Goal: Task Accomplishment & Management: Complete application form

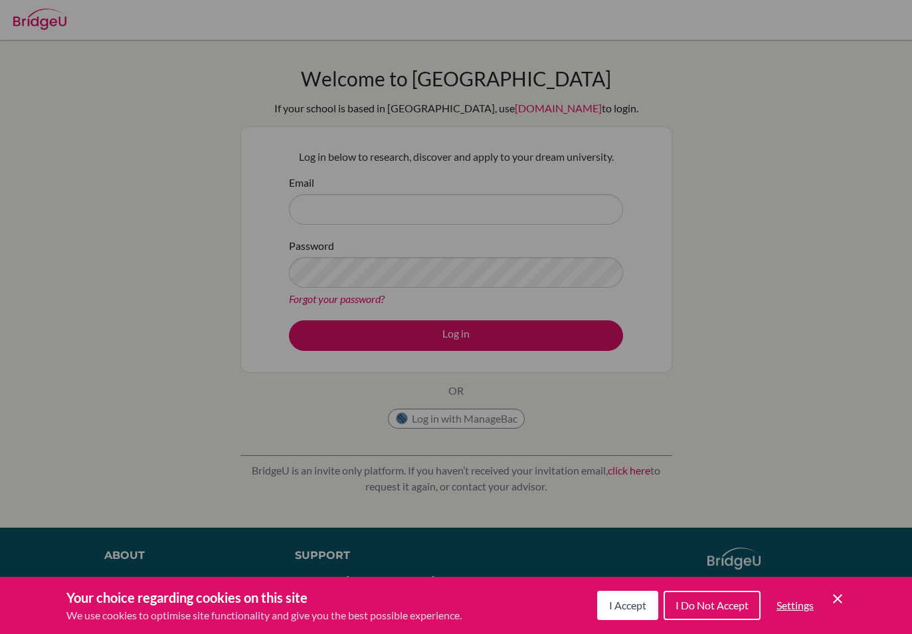
click at [339, 270] on div "Cookie Preferences" at bounding box center [456, 317] width 912 height 634
click at [341, 219] on div "Cookie Preferences" at bounding box center [456, 317] width 912 height 634
click at [340, 219] on div "Cookie Preferences" at bounding box center [456, 317] width 912 height 634
click at [827, 310] on div "Cookie Preferences" at bounding box center [456, 317] width 912 height 634
click at [581, 355] on div "Cookie Preferences" at bounding box center [456, 317] width 912 height 634
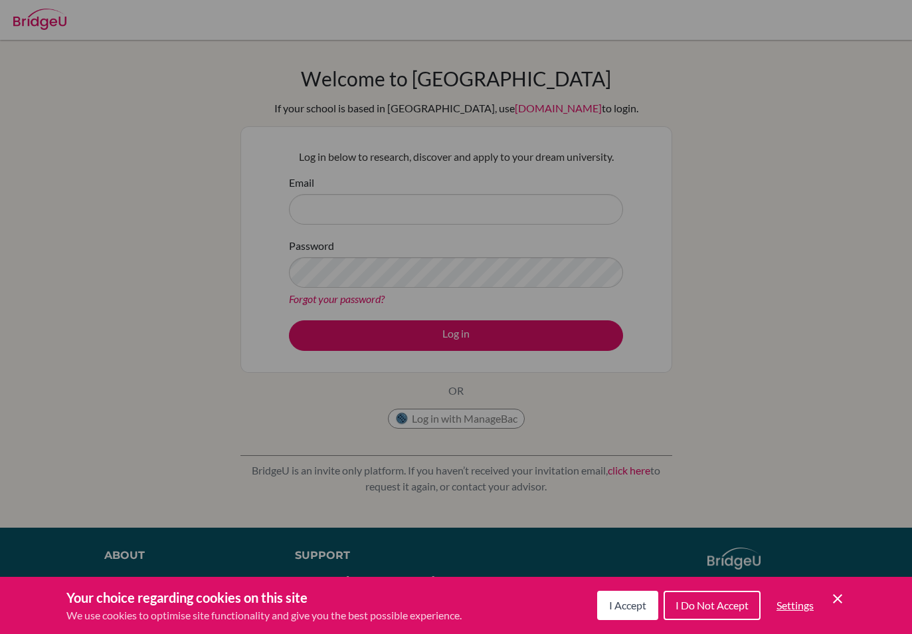
click at [581, 362] on div "Cookie Preferences" at bounding box center [456, 317] width 912 height 634
click at [563, 377] on div "Cookie Preferences" at bounding box center [456, 317] width 912 height 634
click at [595, 370] on div "Cookie Preferences" at bounding box center [456, 317] width 912 height 634
click at [595, 369] on div "Cookie Preferences" at bounding box center [456, 317] width 912 height 634
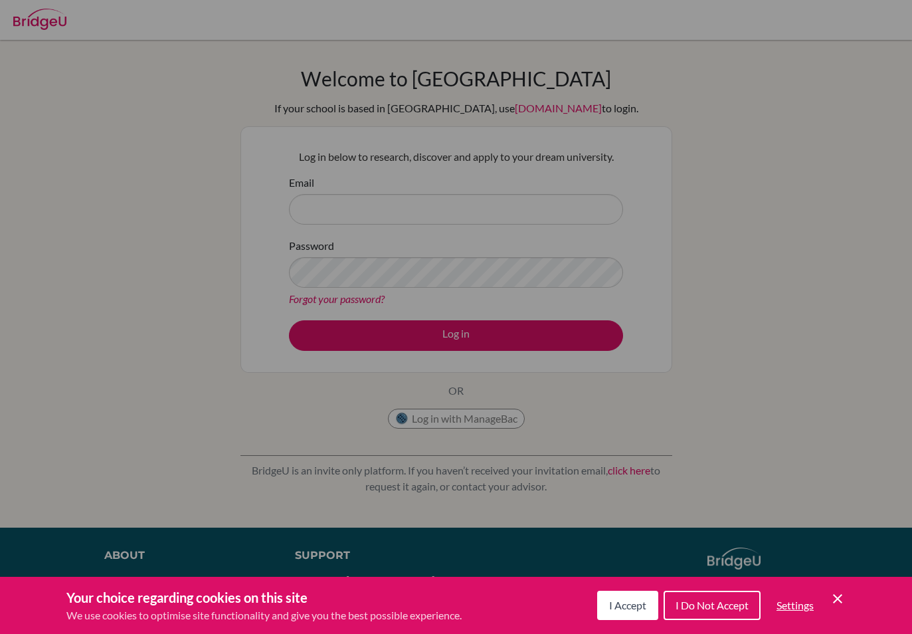
click at [629, 383] on div "Cookie Preferences" at bounding box center [456, 317] width 912 height 634
click at [656, 384] on div "Cookie Preferences" at bounding box center [456, 317] width 912 height 634
click at [674, 377] on div "Cookie Preferences" at bounding box center [456, 317] width 912 height 634
click at [688, 373] on div "Cookie Preferences" at bounding box center [456, 317] width 912 height 634
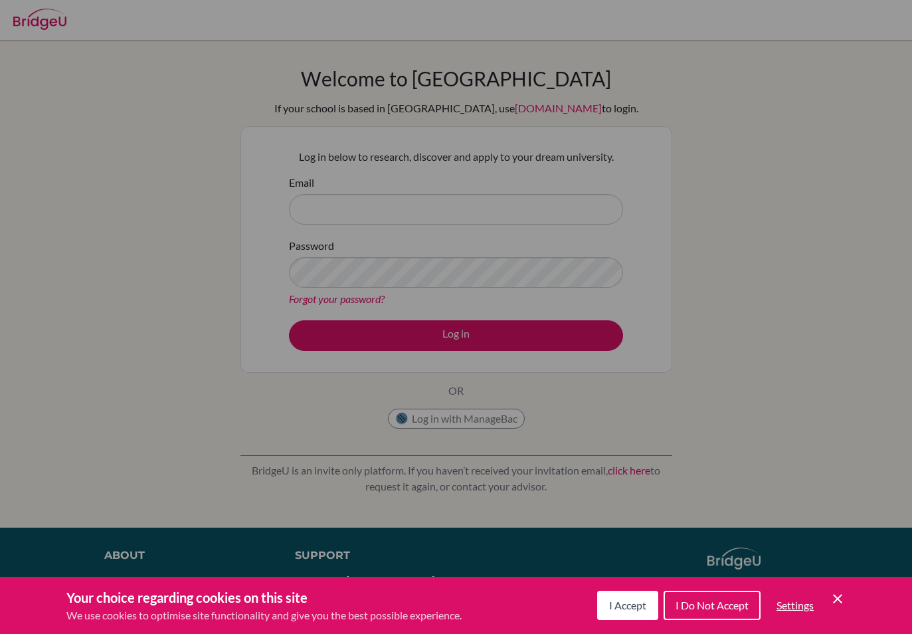
click at [687, 373] on div "Cookie Preferences" at bounding box center [456, 317] width 912 height 634
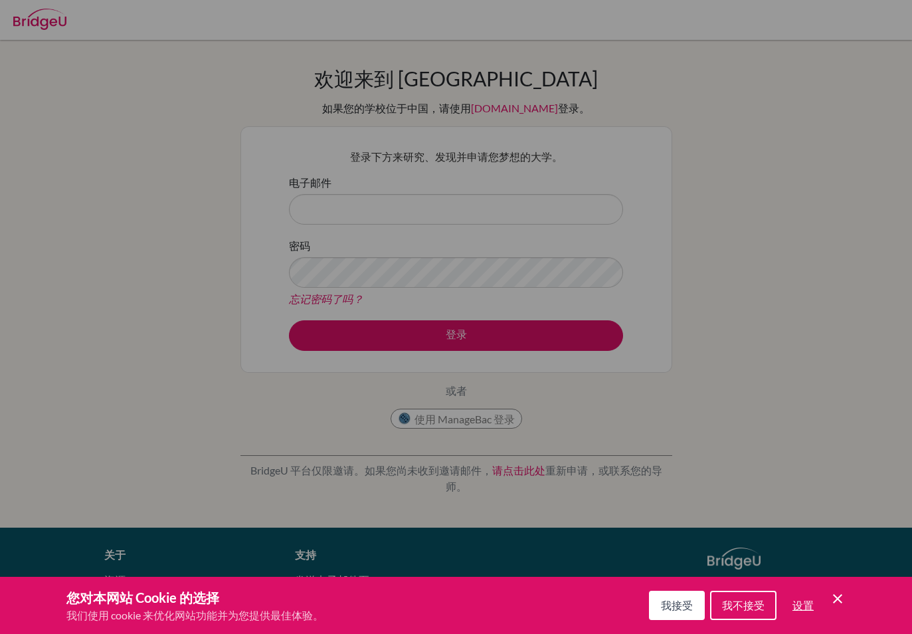
click at [323, 201] on div "Cookie偏好设置" at bounding box center [456, 317] width 912 height 634
click at [316, 197] on div "Cookie偏好设置" at bounding box center [456, 317] width 912 height 634
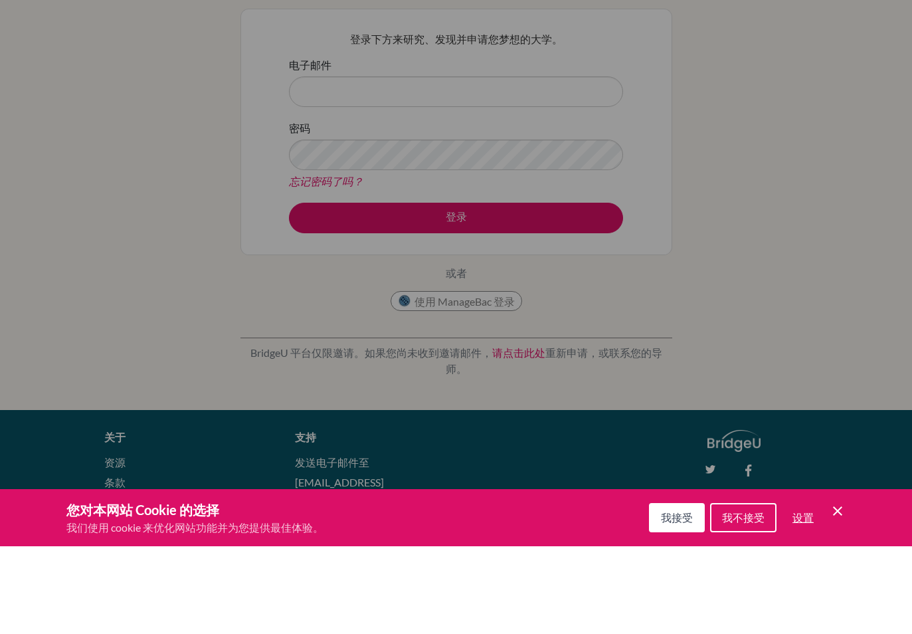
scroll to position [72, 0]
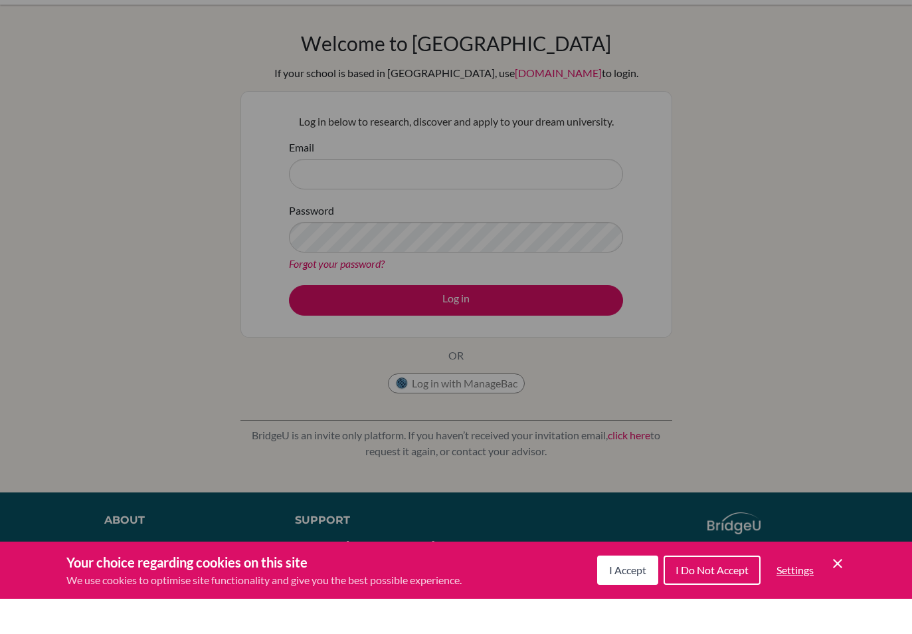
click at [656, 242] on div "Cookie Preferences" at bounding box center [456, 317] width 912 height 634
click at [114, 234] on div "Cookie Preferences" at bounding box center [456, 317] width 912 height 634
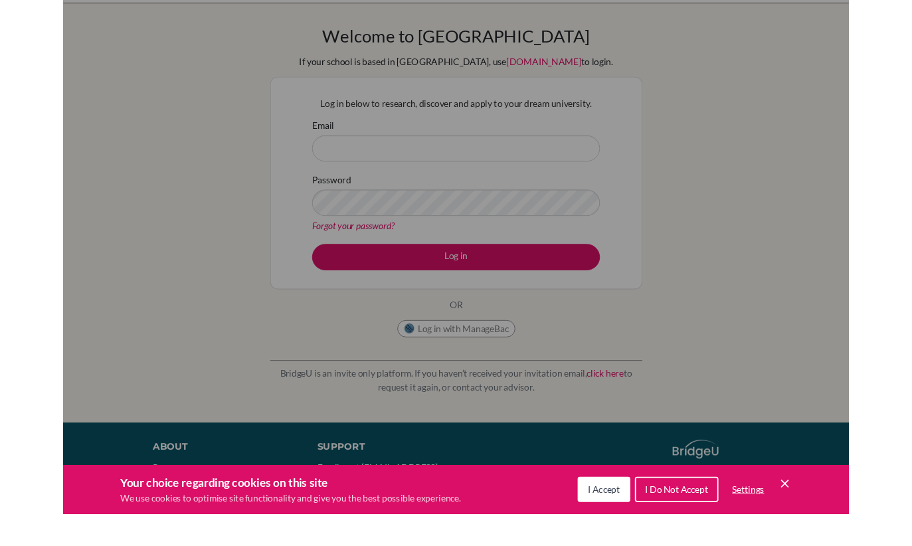
scroll to position [37, 0]
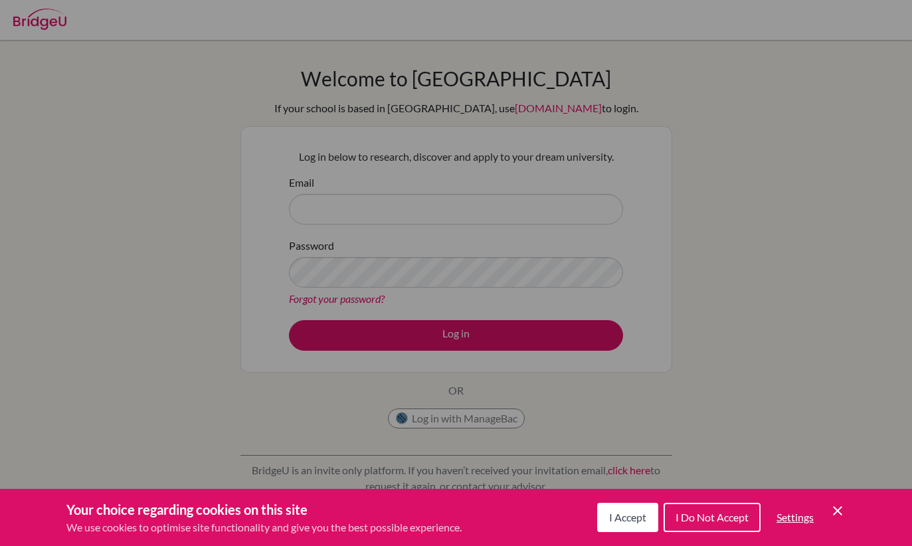
scroll to position [37, 0]
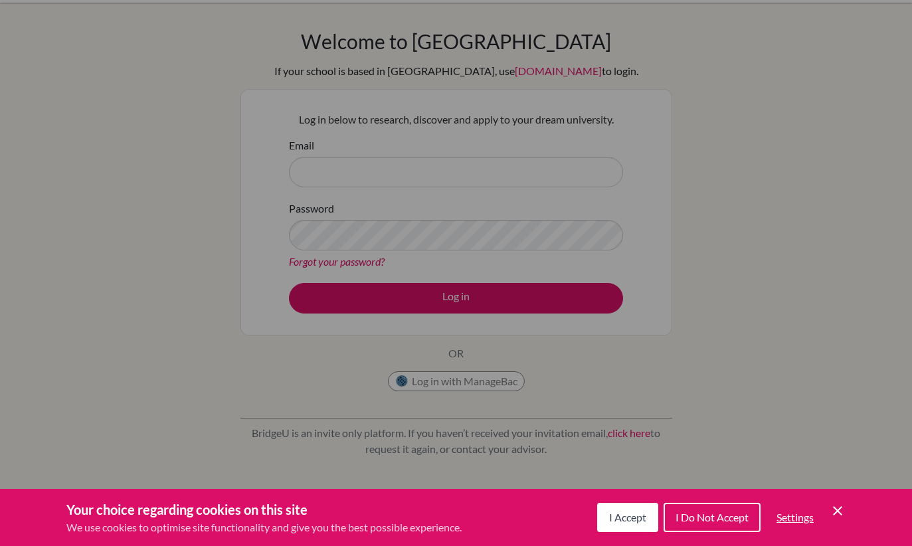
click at [630, 518] on span "I Accept" at bounding box center [627, 517] width 37 height 13
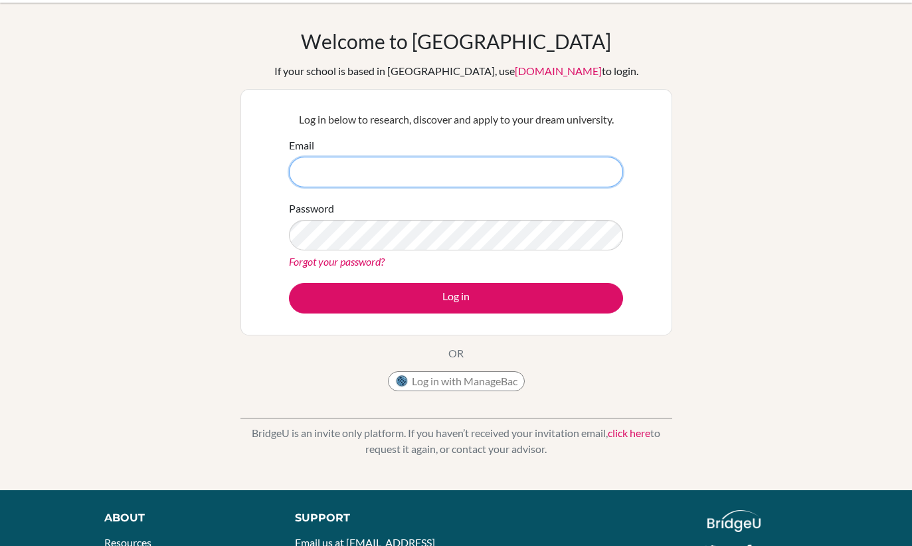
click at [314, 171] on input "Email" at bounding box center [456, 172] width 334 height 31
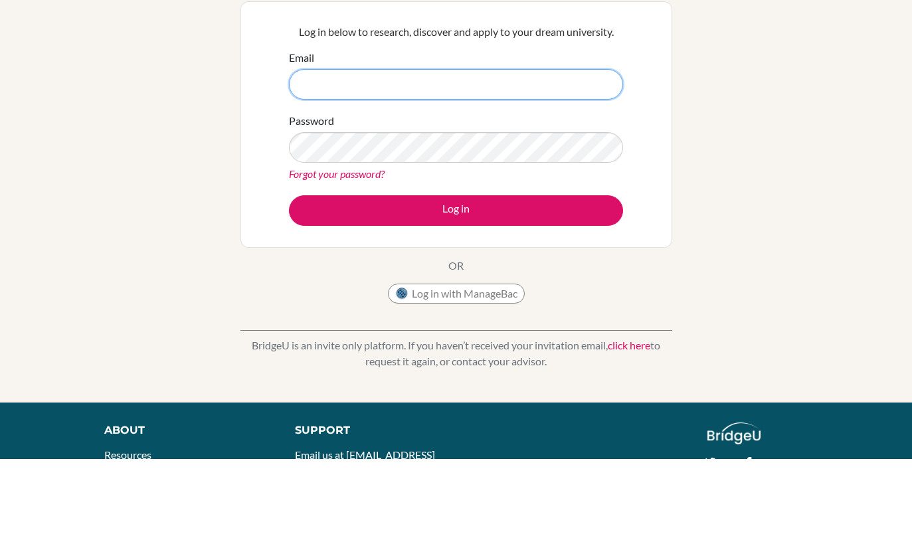
type input "240188@acis.ac.th"
click at [456, 283] on button "Log in" at bounding box center [456, 298] width 334 height 31
